Goal: Find contact information: Find contact information

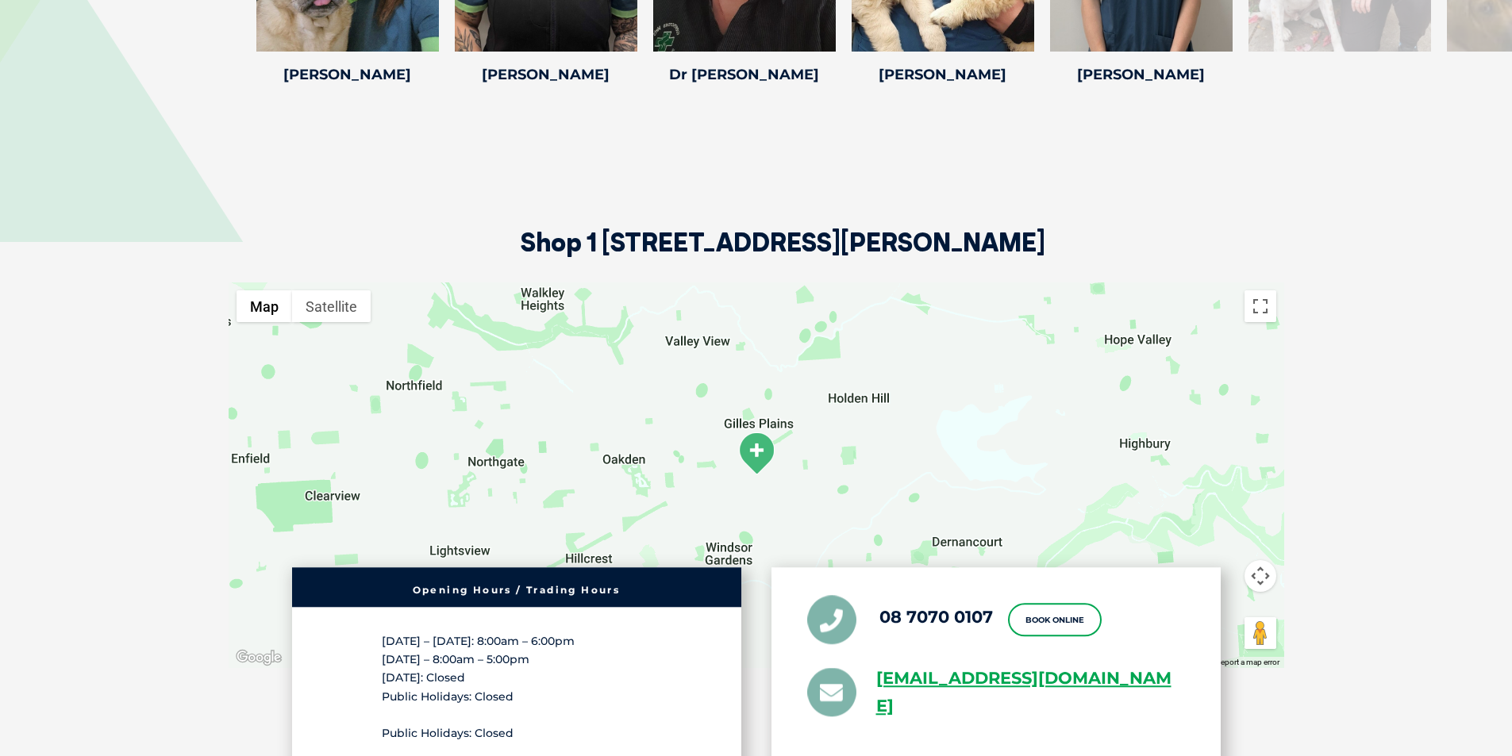
scroll to position [2223, 0]
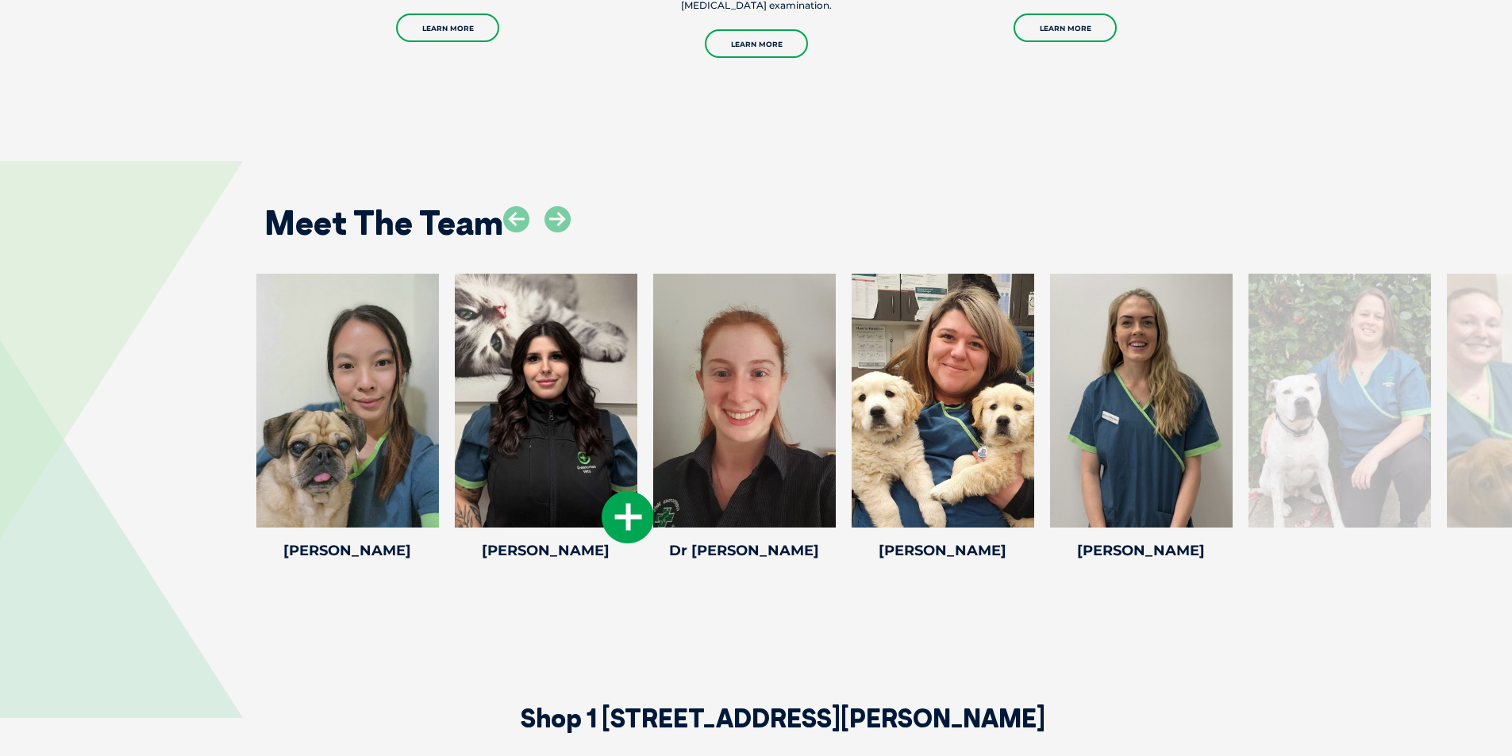
click at [514, 386] on div at bounding box center [546, 401] width 183 height 254
click at [605, 491] on icon at bounding box center [628, 517] width 52 height 52
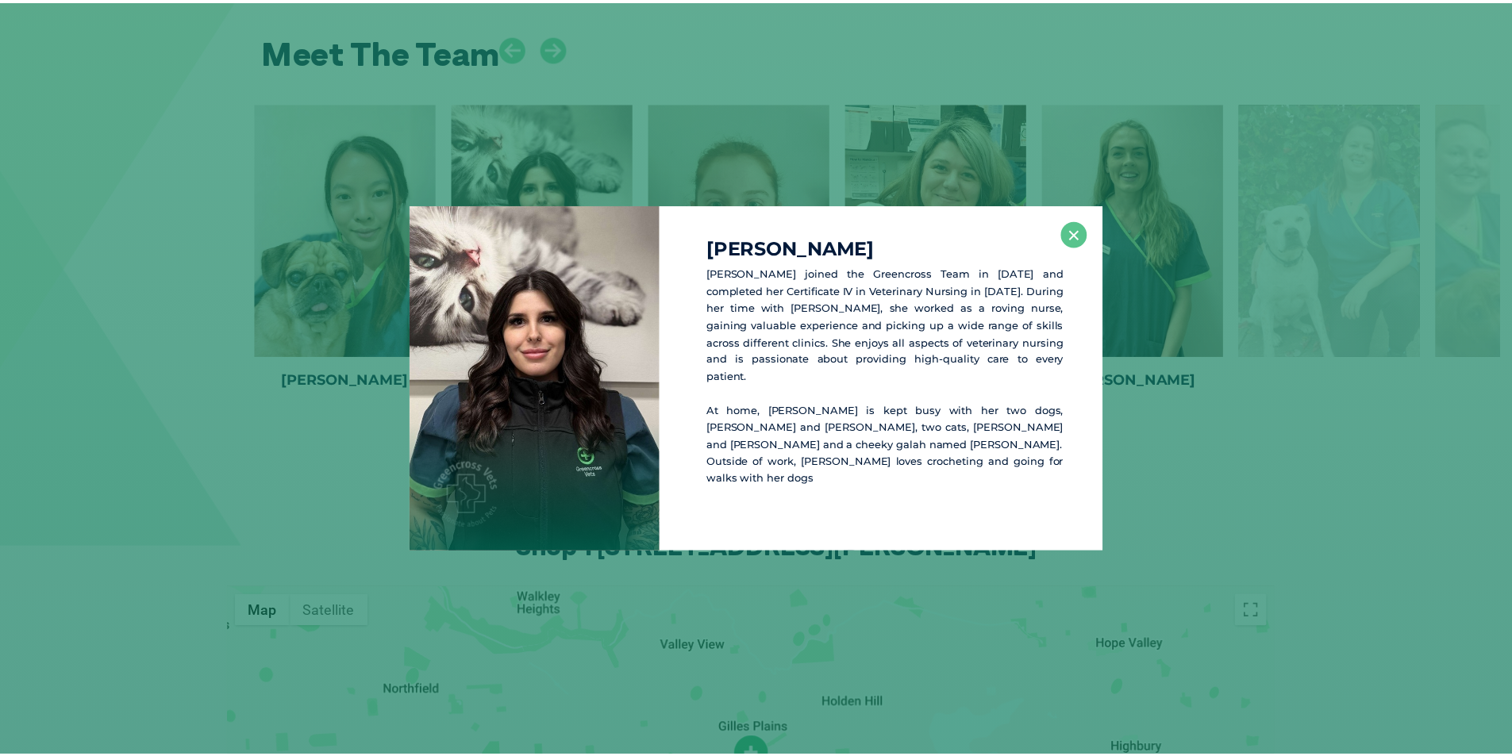
scroll to position [2401, 0]
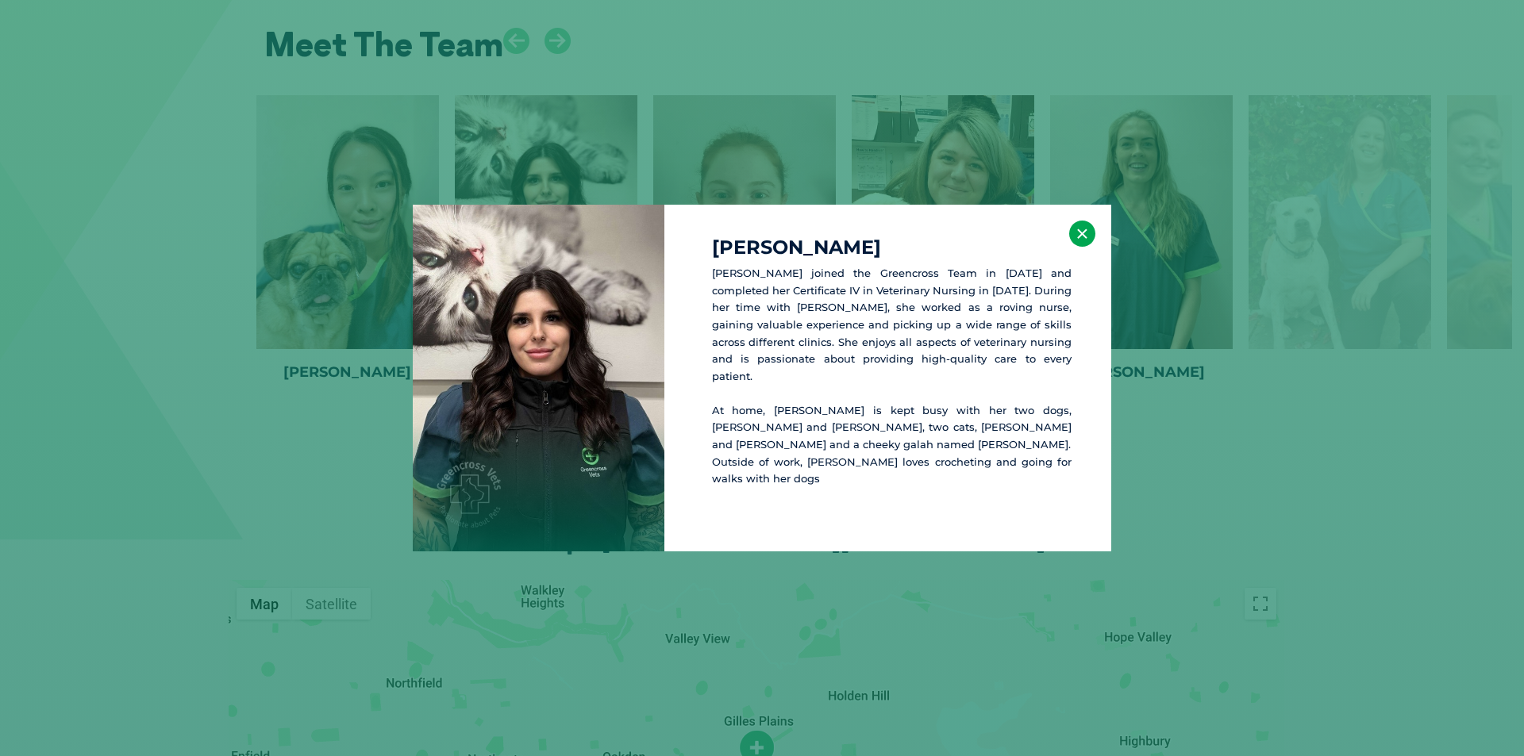
click at [1080, 234] on button "×" at bounding box center [1082, 234] width 26 height 26
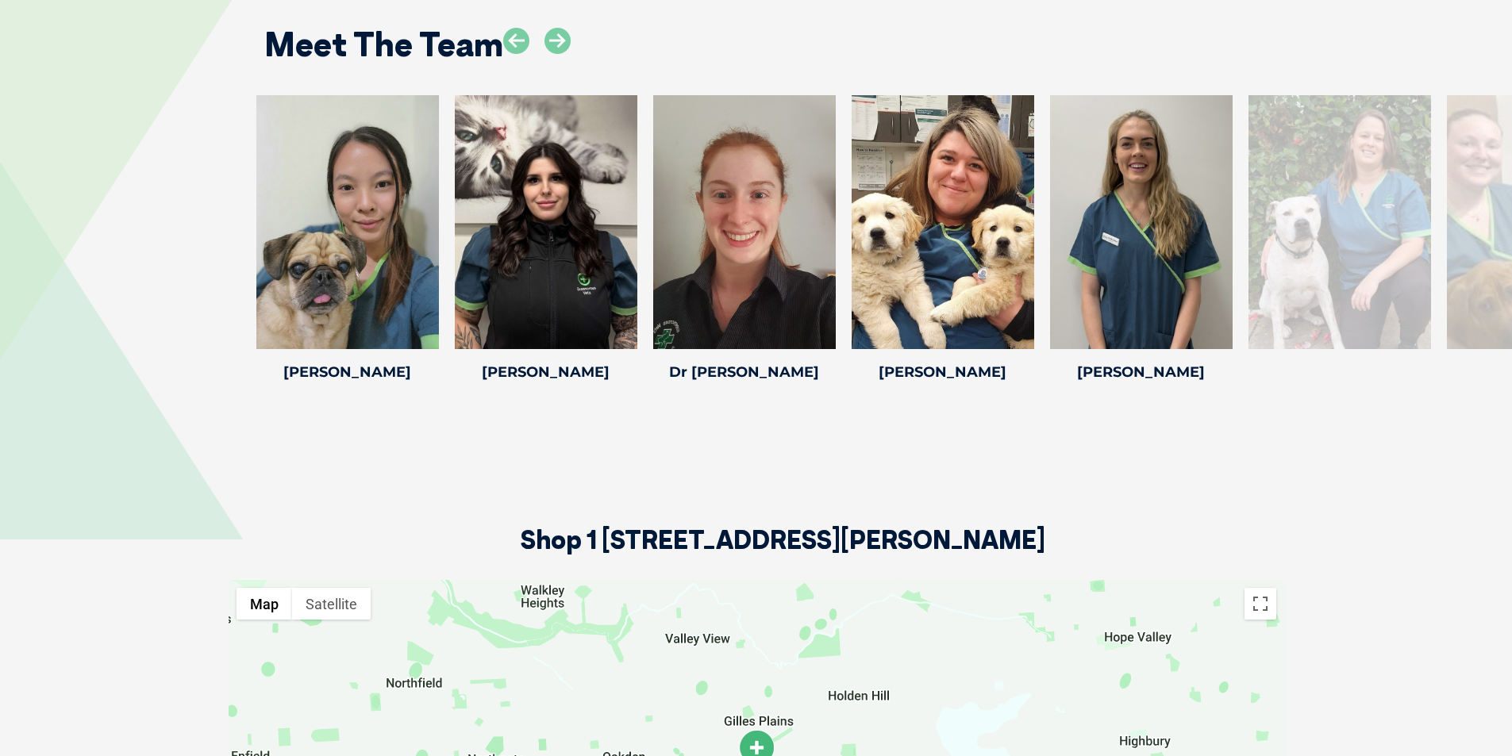
scroll to position [2084, 0]
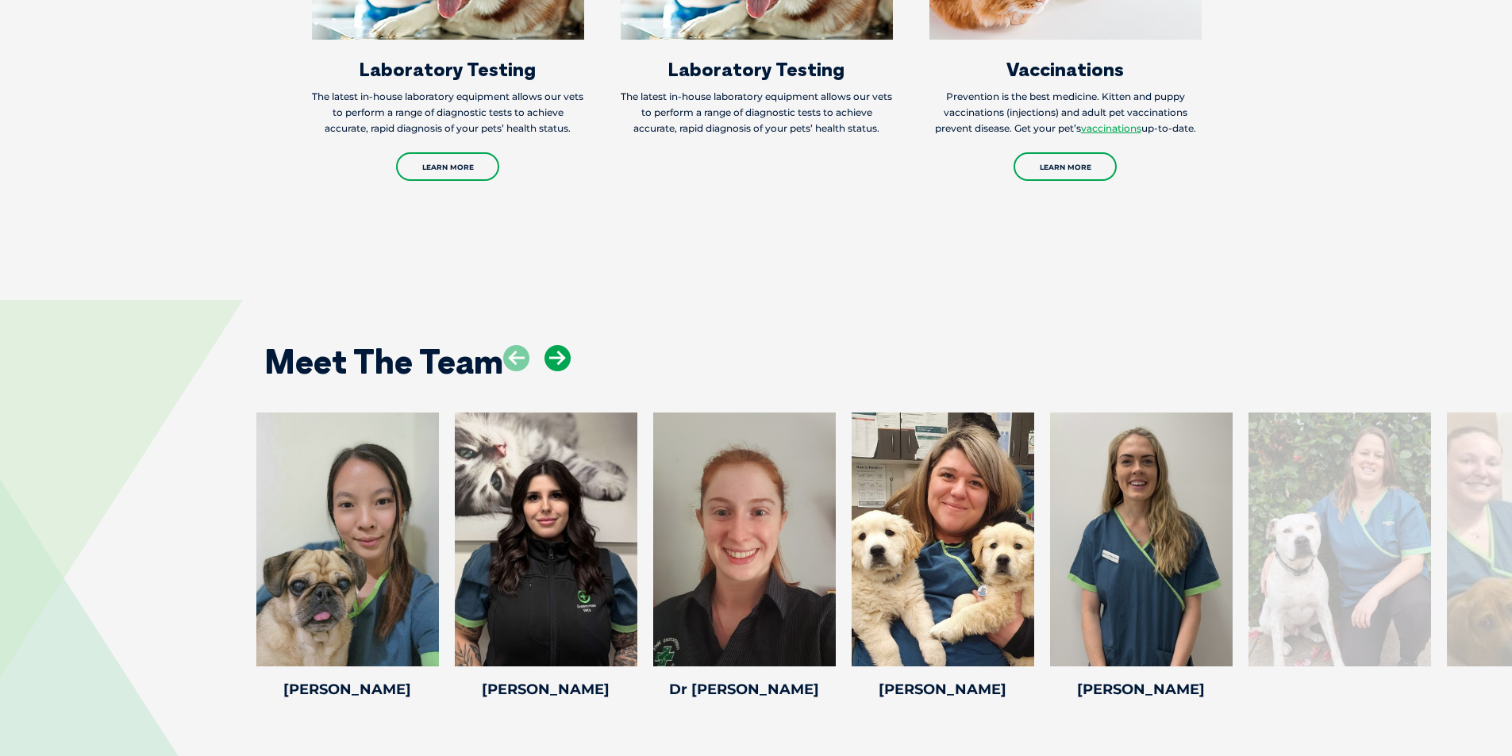
click at [561, 345] on icon at bounding box center [558, 358] width 26 height 26
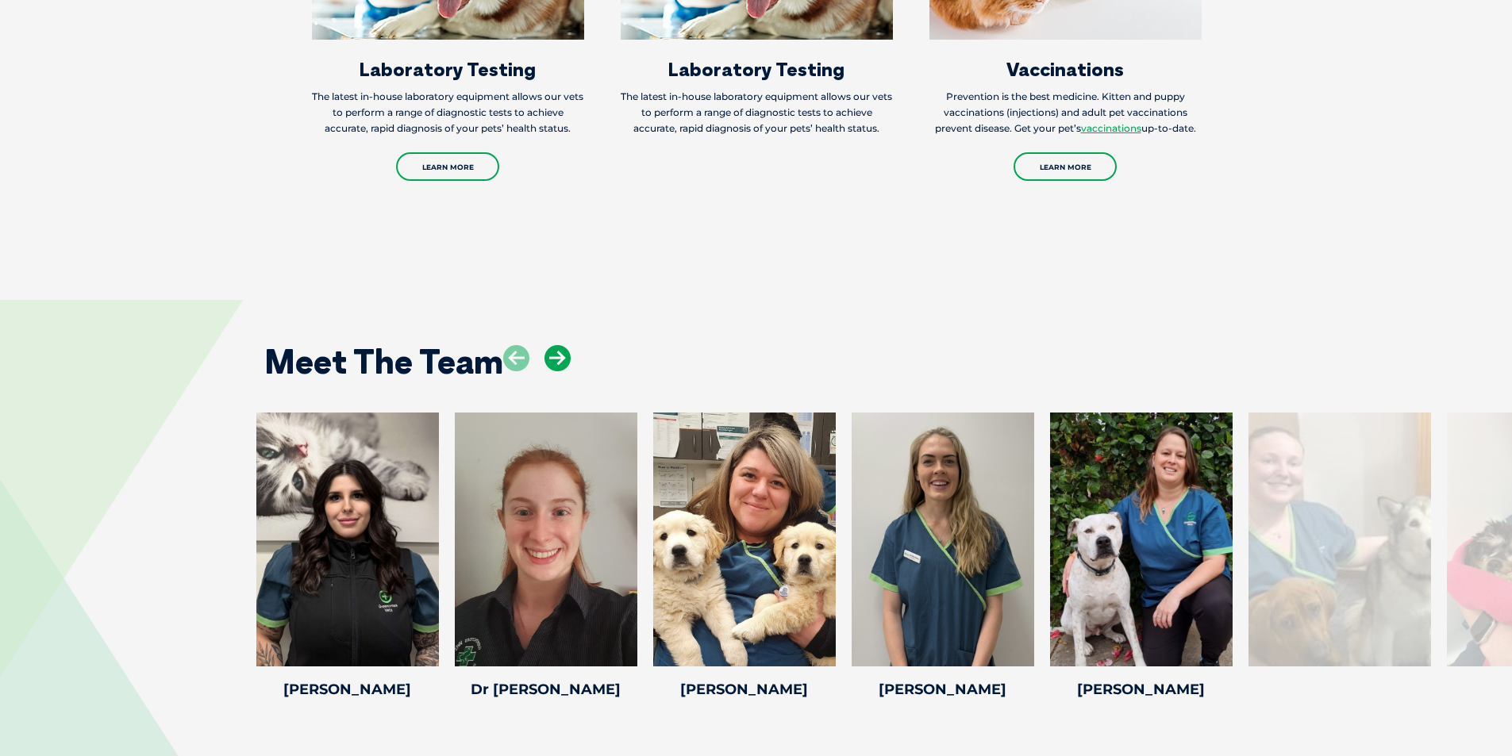
click at [561, 345] on icon at bounding box center [558, 358] width 26 height 26
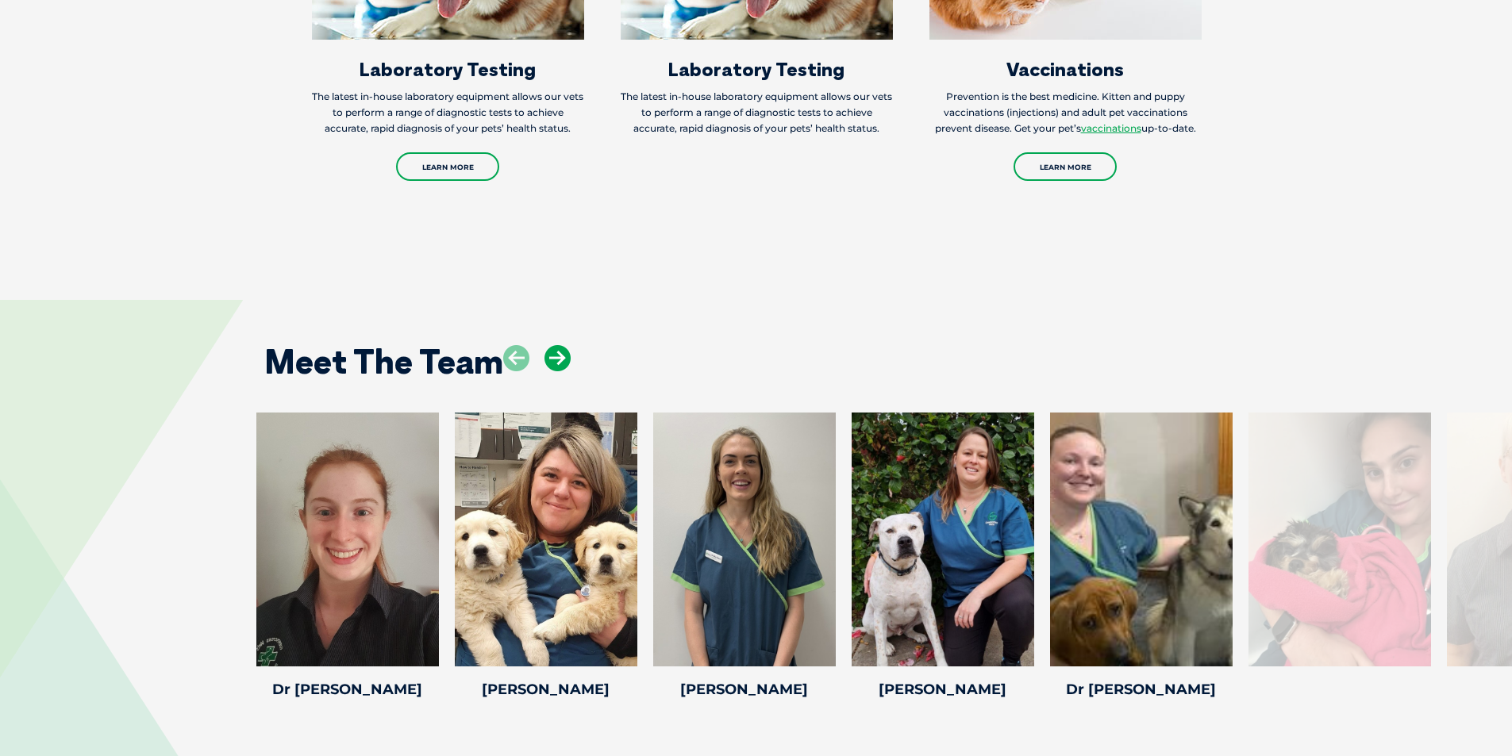
click at [561, 345] on icon at bounding box center [558, 358] width 26 height 26
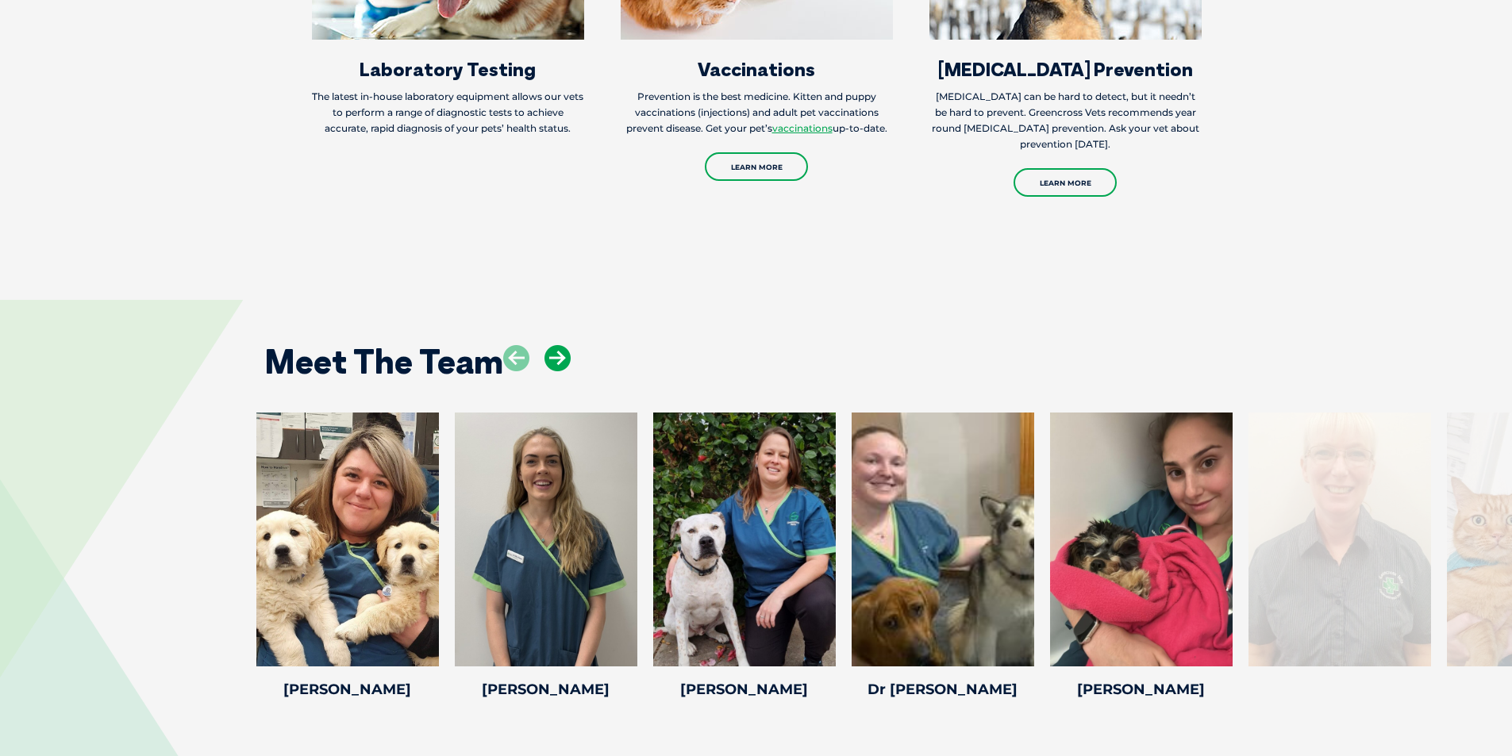
click at [561, 345] on icon at bounding box center [558, 358] width 26 height 26
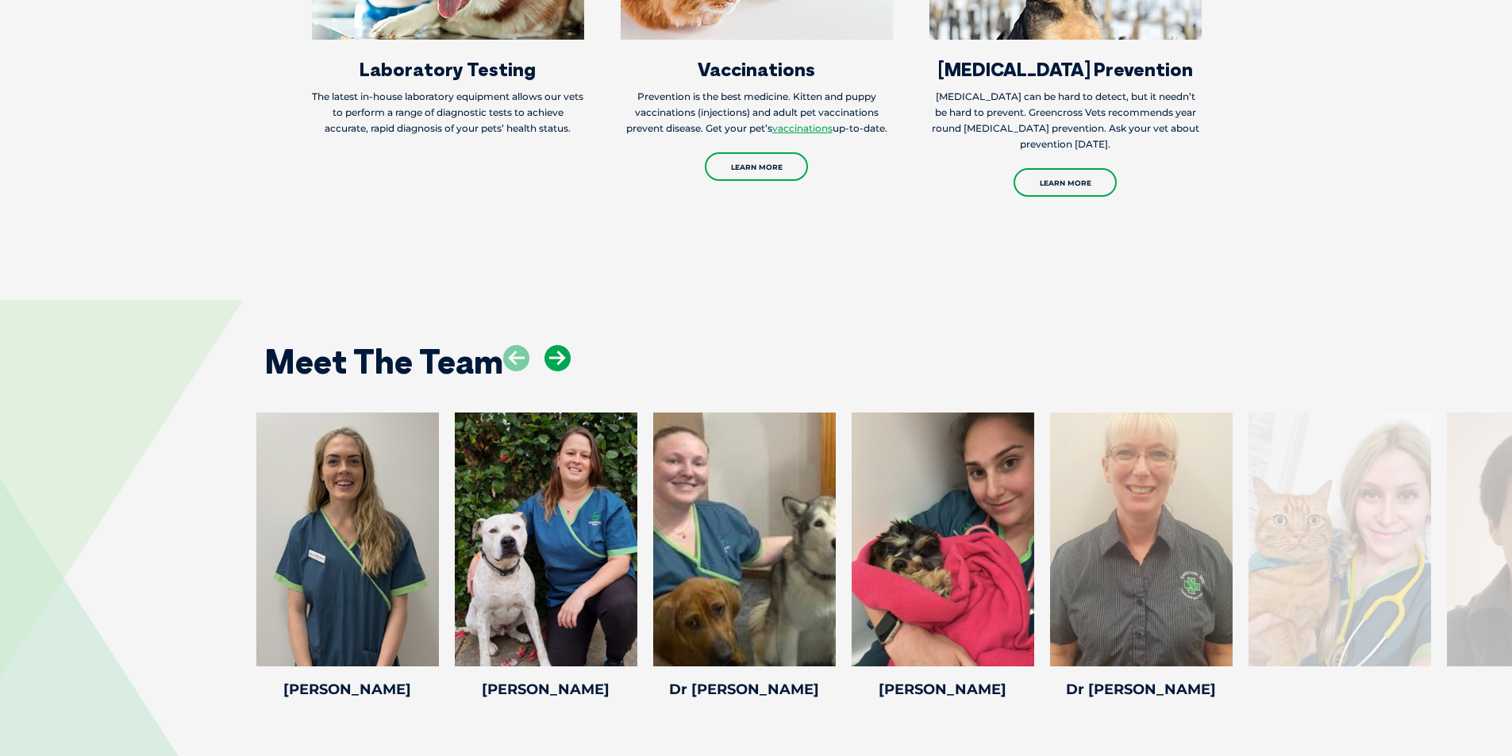
click at [561, 345] on icon at bounding box center [558, 358] width 26 height 26
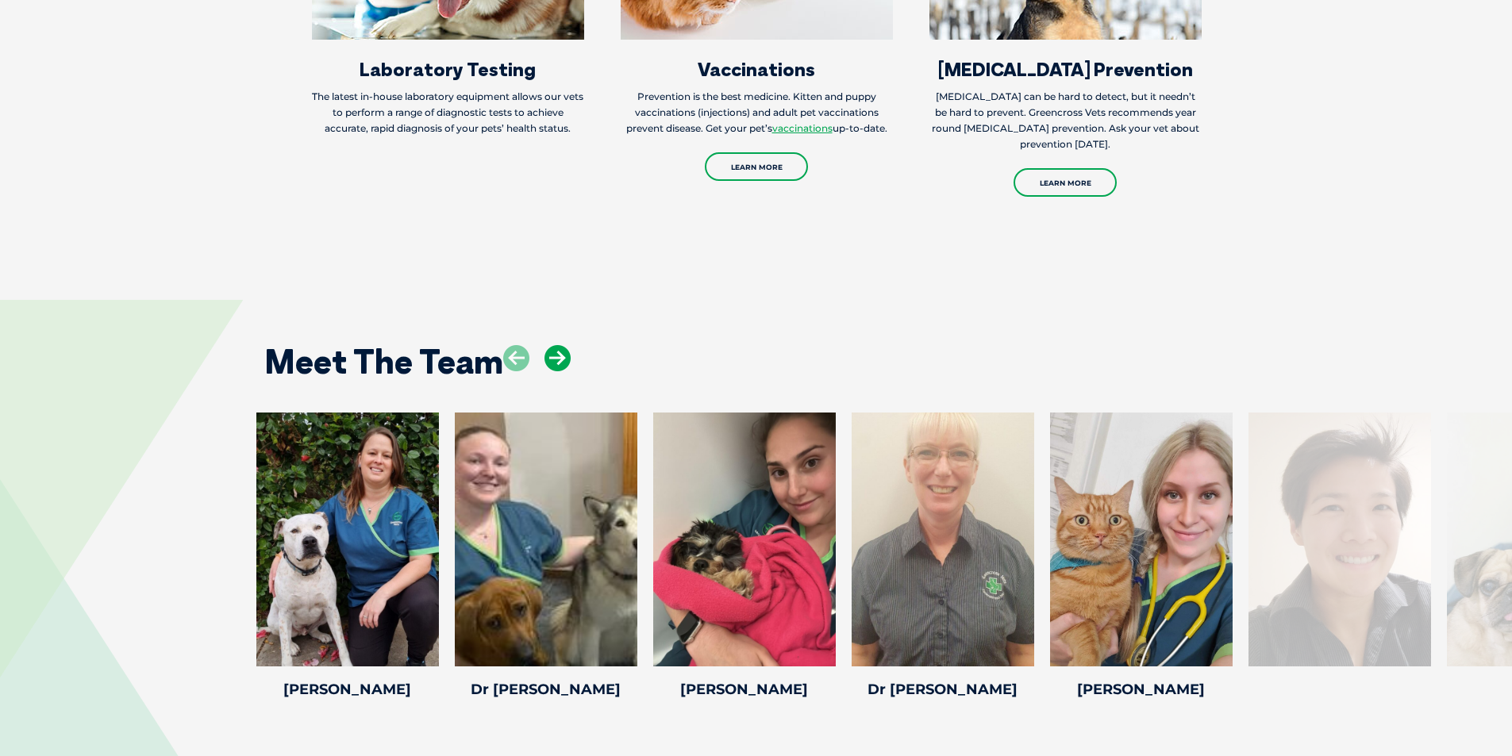
click at [561, 345] on icon at bounding box center [558, 358] width 26 height 26
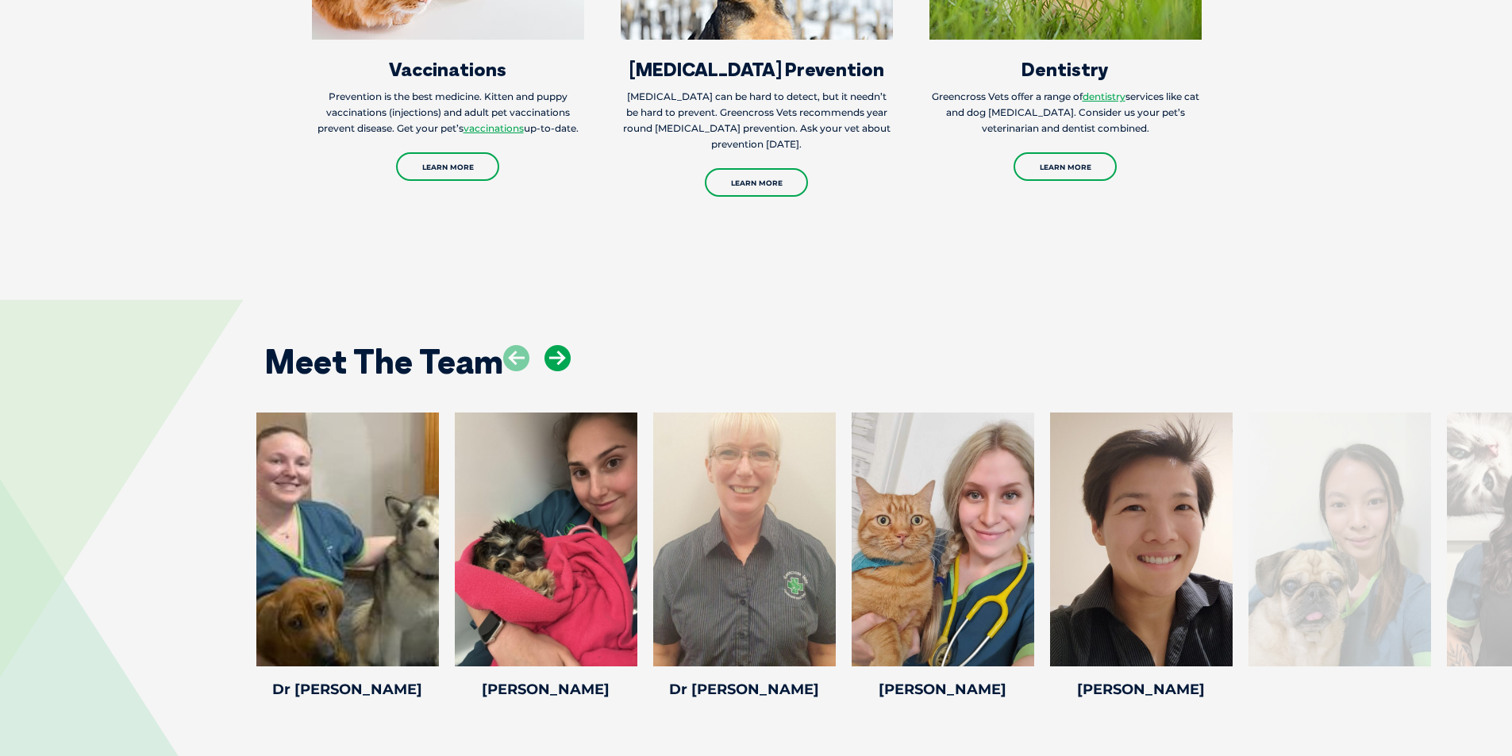
click at [561, 345] on icon at bounding box center [558, 358] width 26 height 26
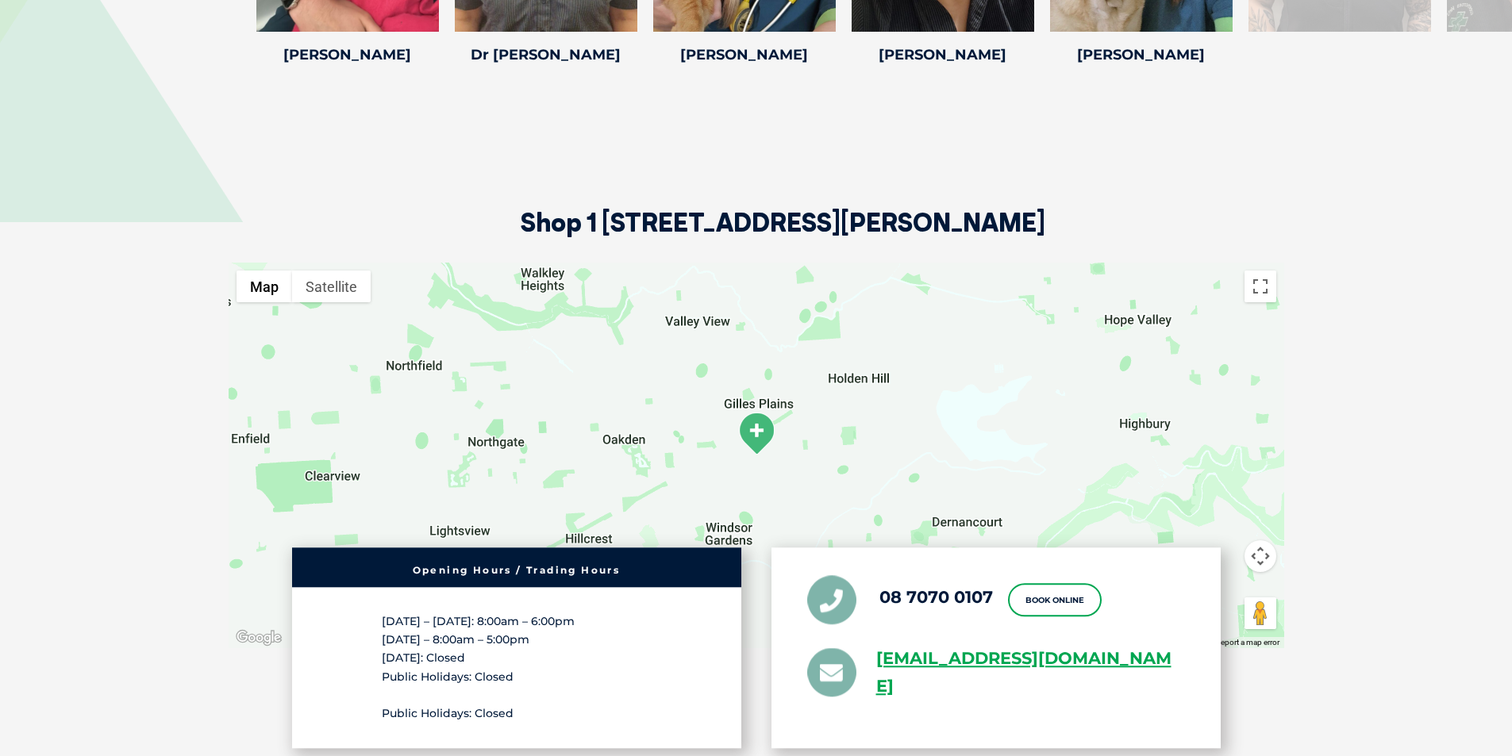
scroll to position [2957, 0]
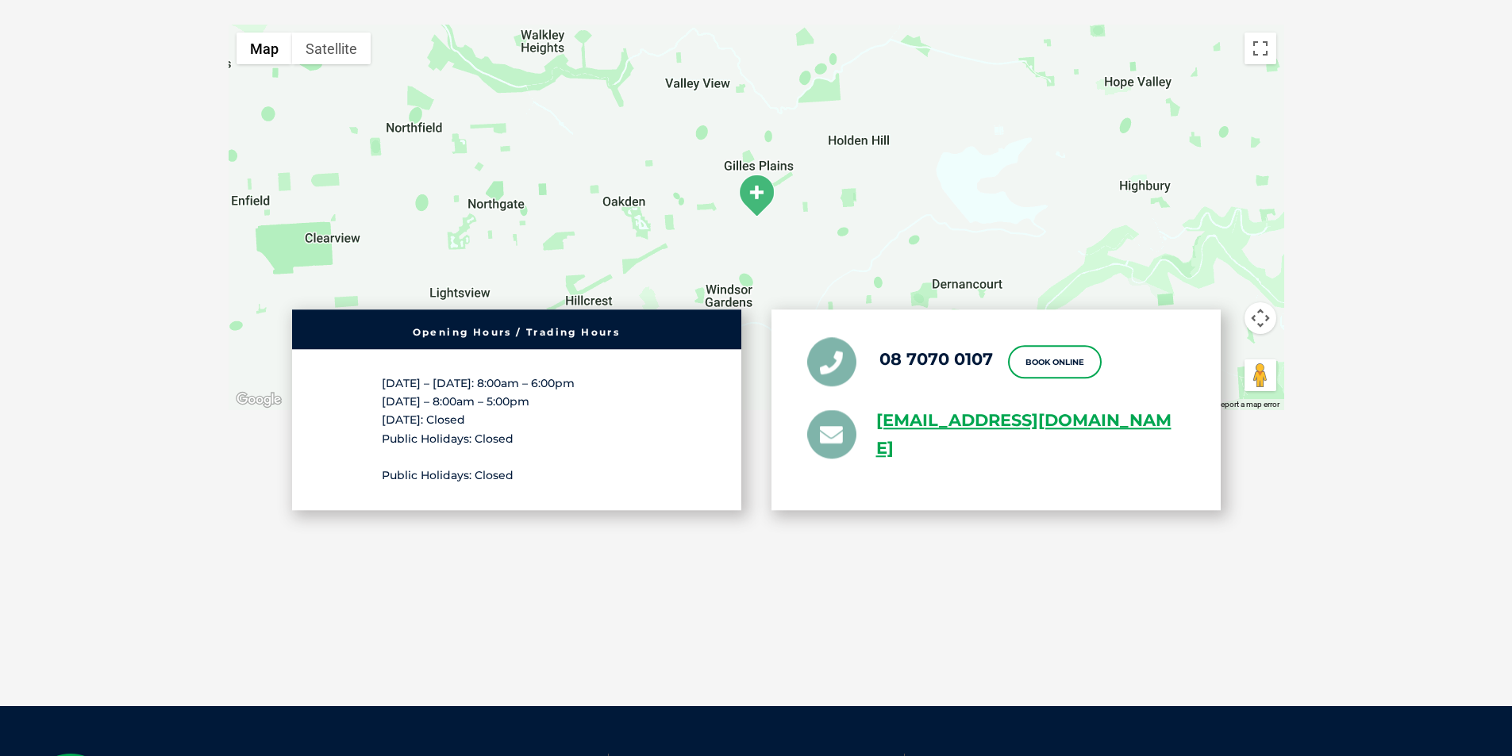
drag, startPoint x: 1020, startPoint y: 431, endPoint x: 845, endPoint y: 346, distance: 194.9
click at [845, 346] on div "08 7070 0107 Book Online [EMAIL_ADDRESS][DOMAIN_NAME]" at bounding box center [996, 410] width 449 height 201
click at [1048, 435] on div "08 7070 0107 Book Online [EMAIL_ADDRESS][DOMAIN_NAME]" at bounding box center [996, 410] width 449 height 201
click at [983, 423] on link "[EMAIL_ADDRESS][DOMAIN_NAME]" at bounding box center [1030, 435] width 309 height 56
